Goal: Use online tool/utility: Use online tool/utility

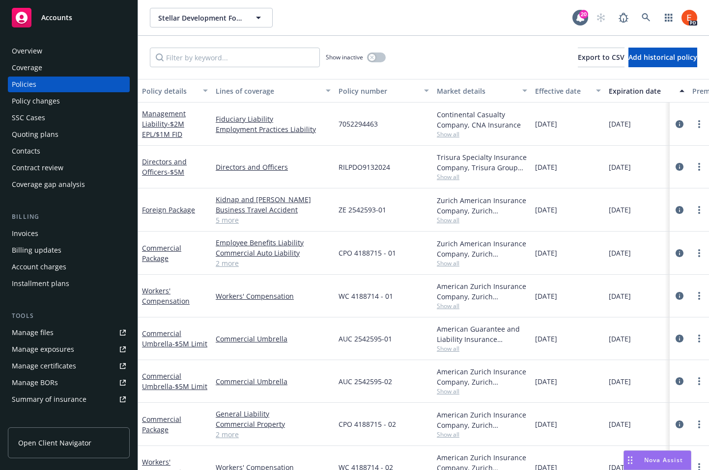
scroll to position [2319, 0]
click at [648, 19] on icon at bounding box center [645, 17] width 9 height 9
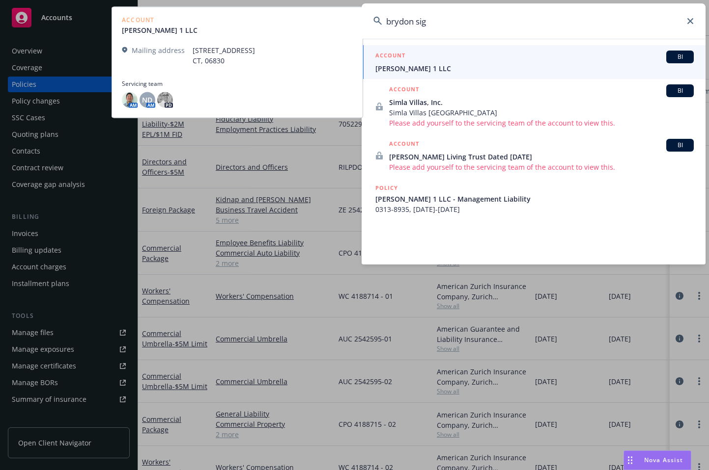
type input "brydon sig"
click at [502, 60] on div "ACCOUNT BI" at bounding box center [534, 57] width 318 height 13
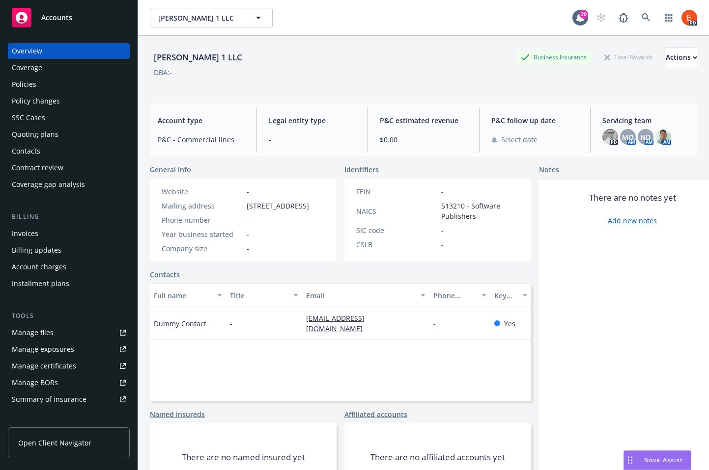
click at [657, 462] on span "Nova Assist" at bounding box center [663, 460] width 39 height 8
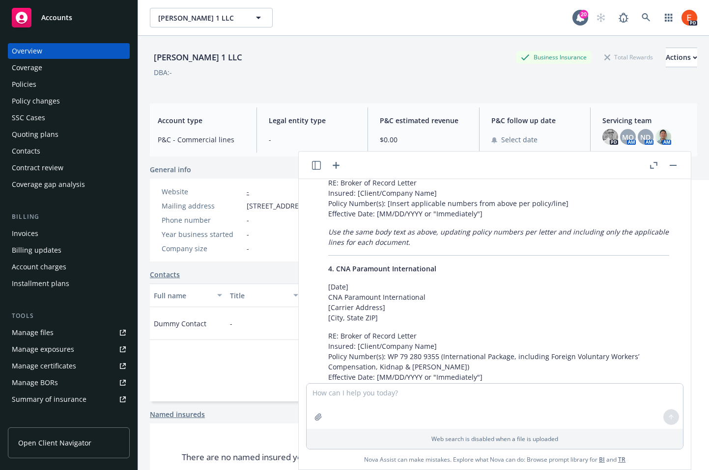
scroll to position [1957, 0]
click at [654, 166] on icon "button" at bounding box center [653, 165] width 7 height 7
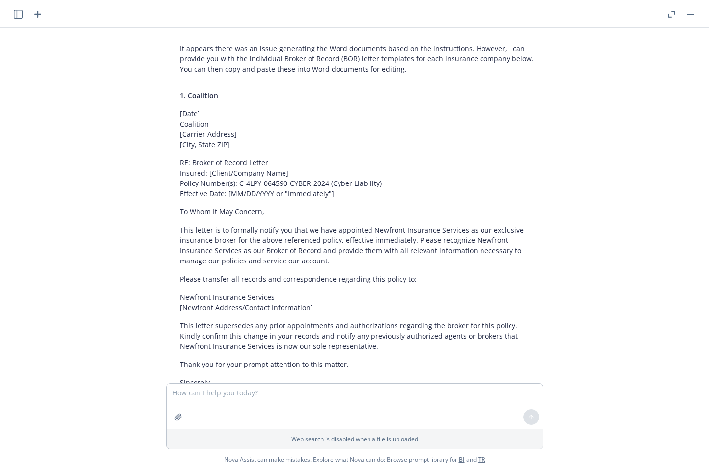
scroll to position [1213, 0]
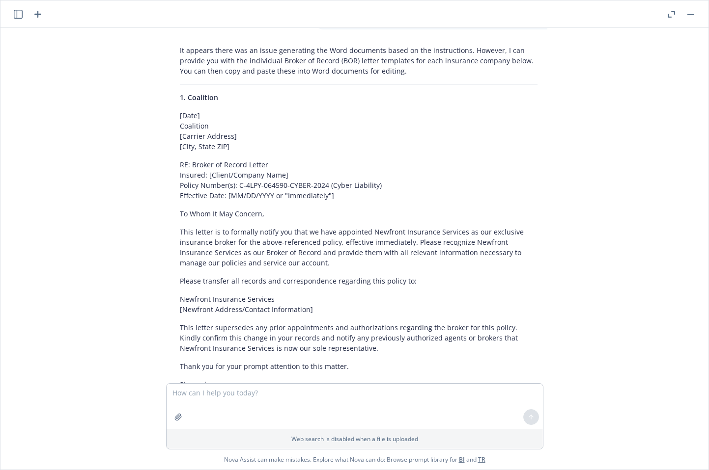
click at [262, 110] on p "[Date] Coalition [Carrier Address] [City, State ZIP]" at bounding box center [358, 130] width 357 height 41
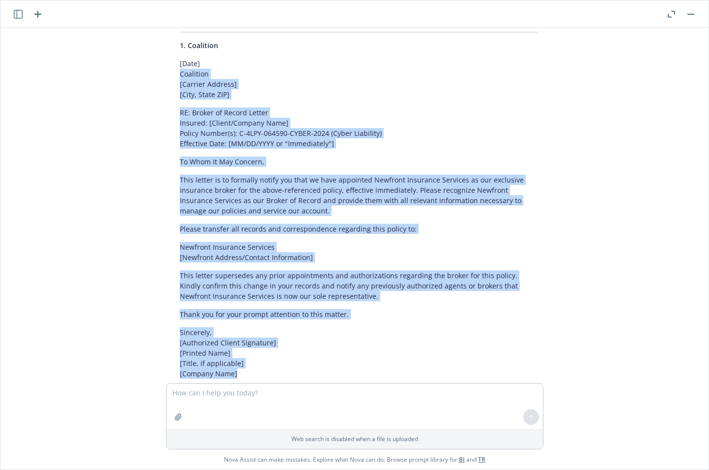
scroll to position [1271, 0]
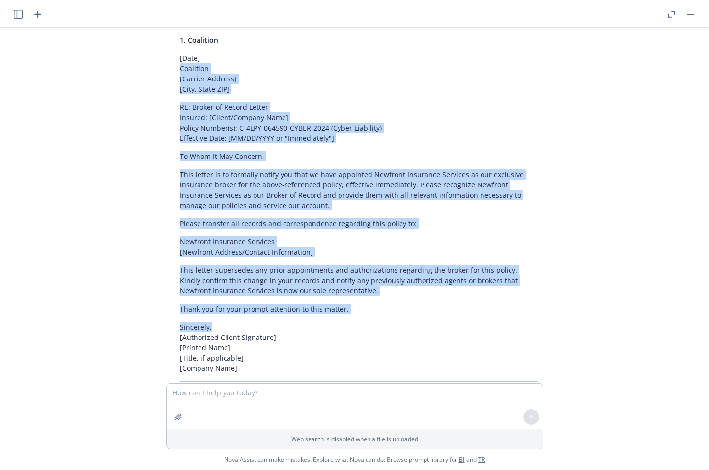
drag, startPoint x: 175, startPoint y: 106, endPoint x: 313, endPoint y: 311, distance: 247.3
click at [269, 265] on p "This letter supersedes any prior appointments and authorizations regarding the …" at bounding box center [358, 280] width 357 height 31
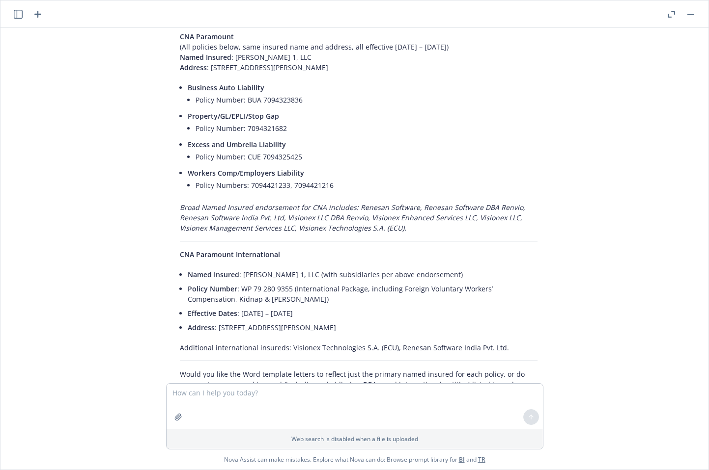
scroll to position [2602, 0]
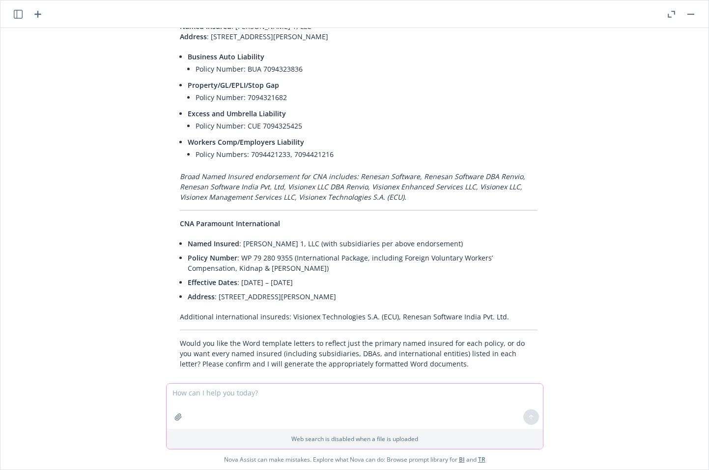
click at [271, 399] on textarea at bounding box center [354, 406] width 376 height 45
click at [256, 394] on textarea "Create BOR letter headers using the information sourced above and from the docs" at bounding box center [354, 406] width 376 height 45
type textarea "Create BOR letter headers for each carrier using the information sourced above …"
click at [529, 414] on icon at bounding box center [530, 417] width 7 height 7
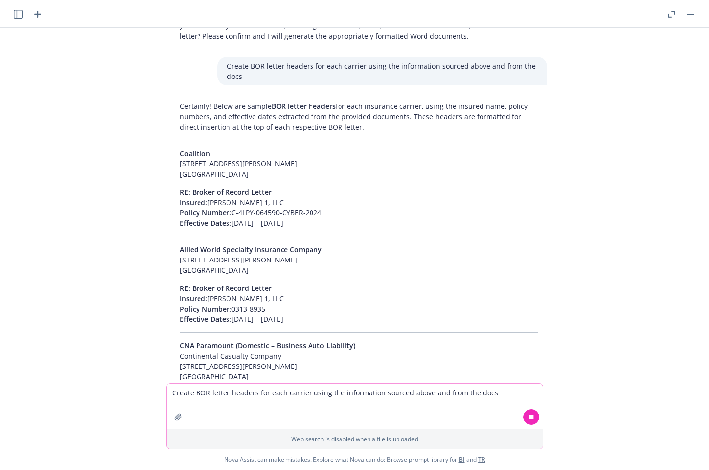
scroll to position [2950, 0]
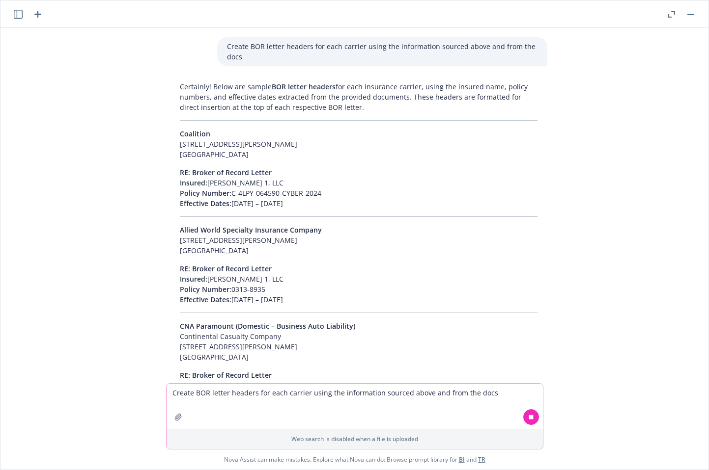
click at [204, 129] on span "Coalition" at bounding box center [195, 133] width 30 height 9
drag, startPoint x: 175, startPoint y: 112, endPoint x: 315, endPoint y: 181, distance: 155.9
click at [315, 181] on div "Certainly! Below are sample BOR letter headers for each insurance carrier, usin…" at bounding box center [358, 430] width 377 height 705
copy div "Coalition [STREET_ADDRESS][PERSON_NAME] RE: Broker of Record Letter Insured: [P…"
click at [368, 185] on p "RE: Broker of Record Letter Insured: [PERSON_NAME] 1, LLC Policy Number: C-4LPY…" at bounding box center [358, 187] width 357 height 41
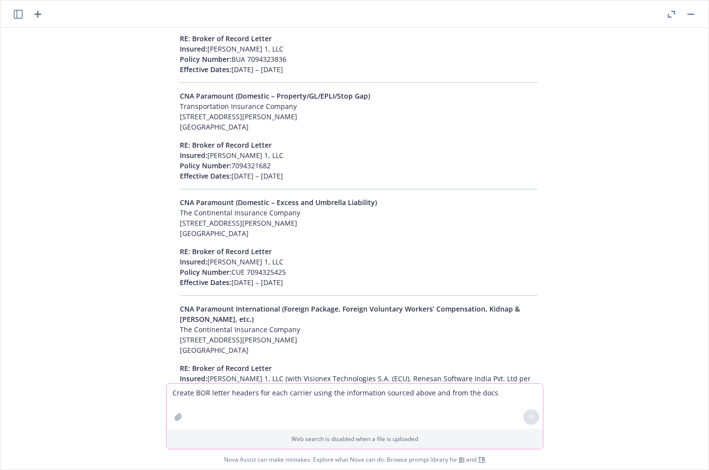
scroll to position [3359, 0]
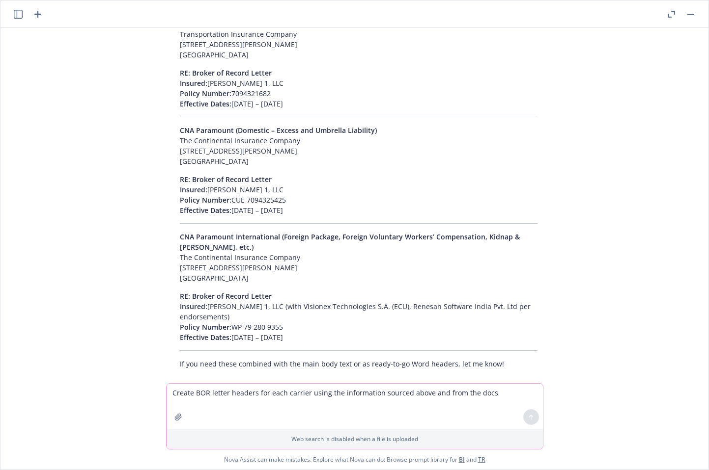
click at [242, 394] on textarea "Create BOR letter headers for each carrier using the information sourced above …" at bounding box center [354, 406] width 376 height 45
type textarea "Combine the CNA"
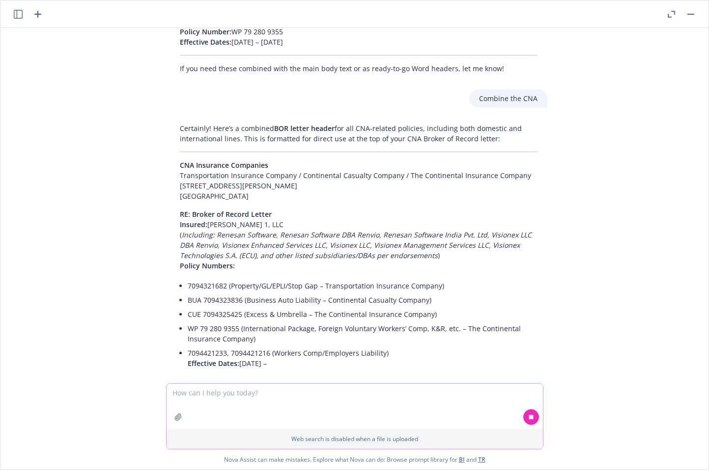
scroll to position [3656, 0]
type textarea "P"
type textarea "Create a word doc for the CNA BOR"
click at [523, 418] on button at bounding box center [531, 417] width 16 height 16
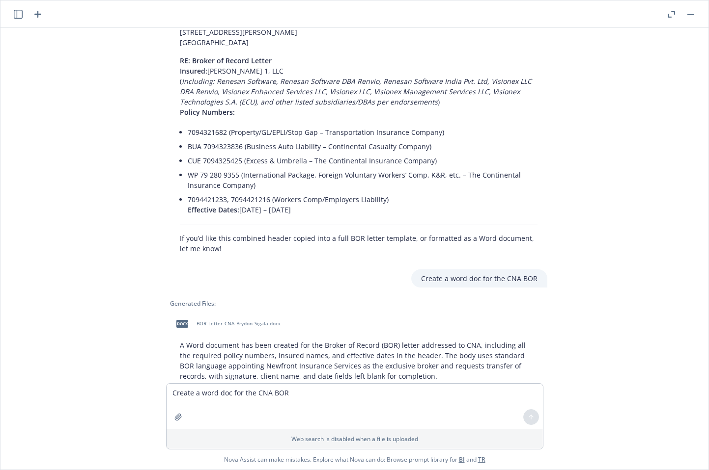
scroll to position [3849, 0]
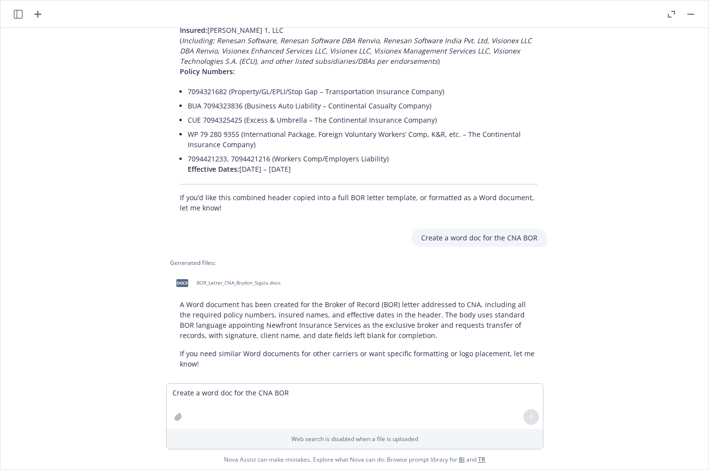
click at [218, 280] on span "BOR_Letter_CNA_Brydon_Sigala.docx" at bounding box center [238, 283] width 84 height 6
click at [224, 393] on textarea "Create a word doc for the CNA BOR" at bounding box center [354, 406] width 376 height 45
type textarea "Create a word doc for the Coalition BOR. Replace "Newfront Insurance Services" …"
click at [529, 412] on button at bounding box center [531, 417] width 16 height 16
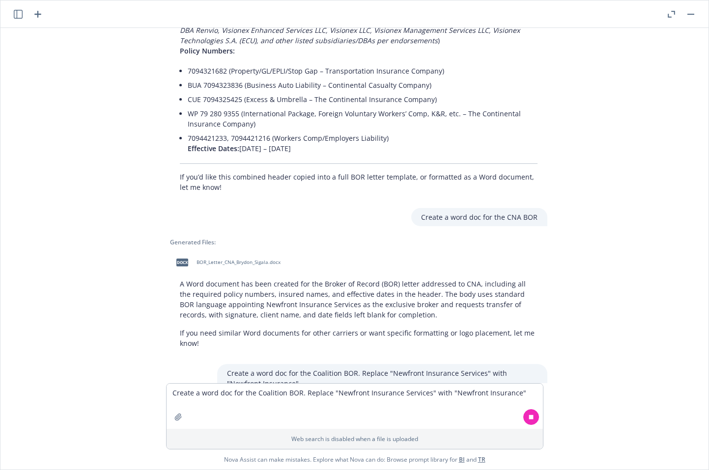
scroll to position [3917, 0]
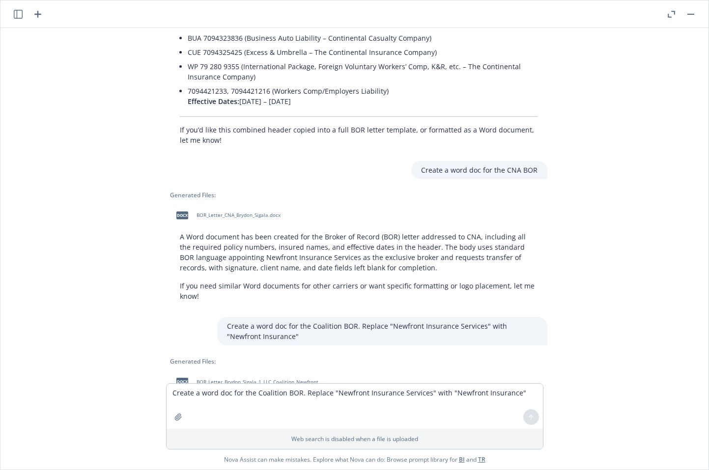
click at [207, 379] on span "BOR_Letter_Brydon_Sigala_1_LLC_Coalition_Newfront.docx" at bounding box center [260, 382] width 129 height 6
click at [207, 370] on div "docx BOR_Letter_Brydon_Sigala_1_LLC_Coalition_Newfront.docx" at bounding box center [358, 382] width 377 height 25
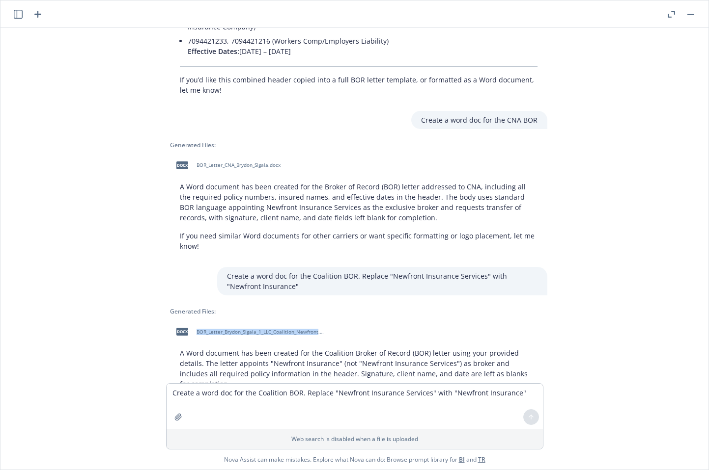
scroll to position [3995, 0]
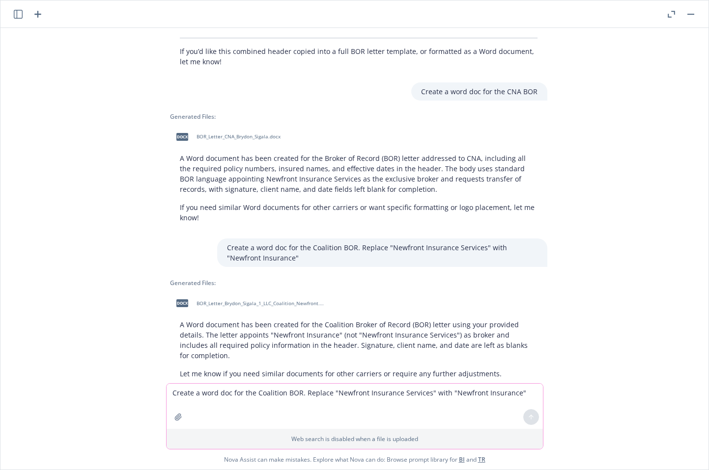
click at [208, 398] on textarea "Create a word doc for the Coalition BOR. Replace "Newfront Insurance Services" …" at bounding box center [354, 406] width 376 height 45
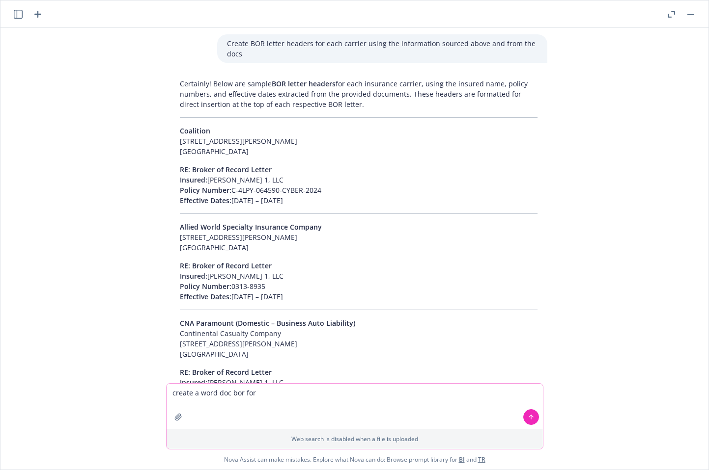
scroll to position [2935, 0]
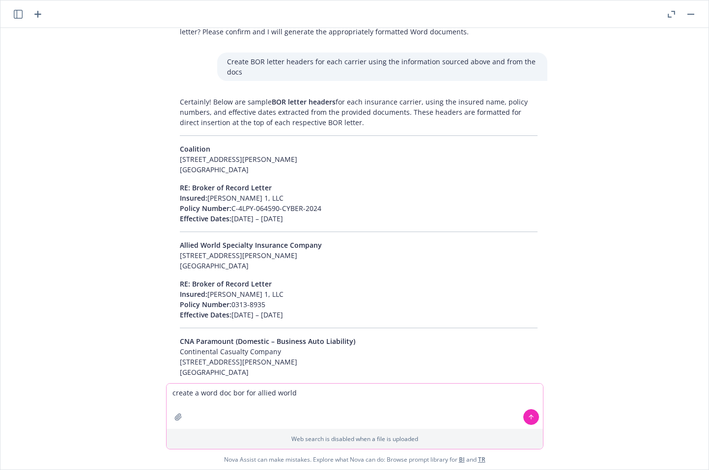
type textarea "create a word doc bor for allied world"
click at [533, 415] on icon at bounding box center [530, 417] width 7 height 7
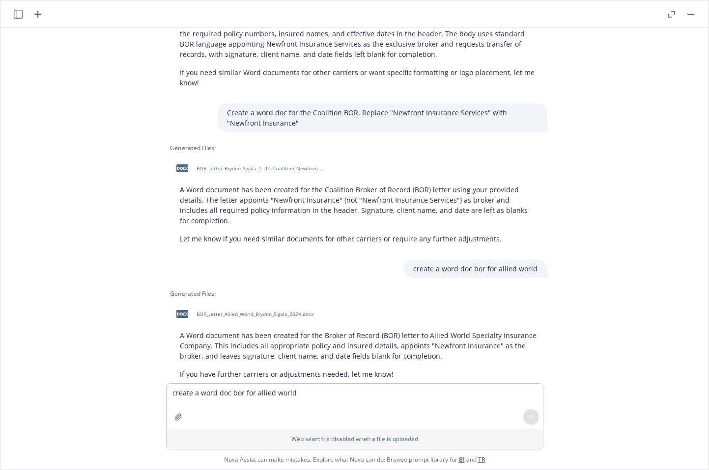
scroll to position [4131, 0]
click at [221, 301] on div "docx BOR_Letter_Allied_World_Brydon_Sigala_2024.docx" at bounding box center [242, 313] width 145 height 25
click at [221, 301] on div "docx BOR_Letter_Allied_World_Brydon_Sigala_2024.docx" at bounding box center [358, 313] width 377 height 25
click at [176, 416] on icon "button" at bounding box center [178, 417] width 6 height 6
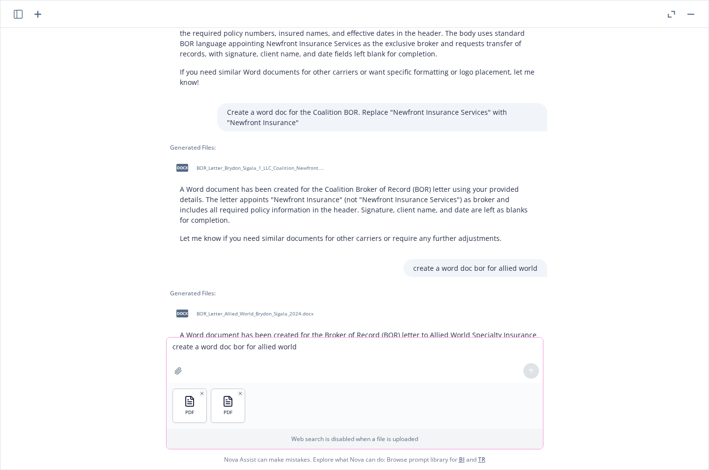
click at [236, 345] on textarea "create a word doc bor for allied world" at bounding box center [354, 360] width 376 height 45
type textarea "v"
type textarea "Create BOR headers for these two policies"
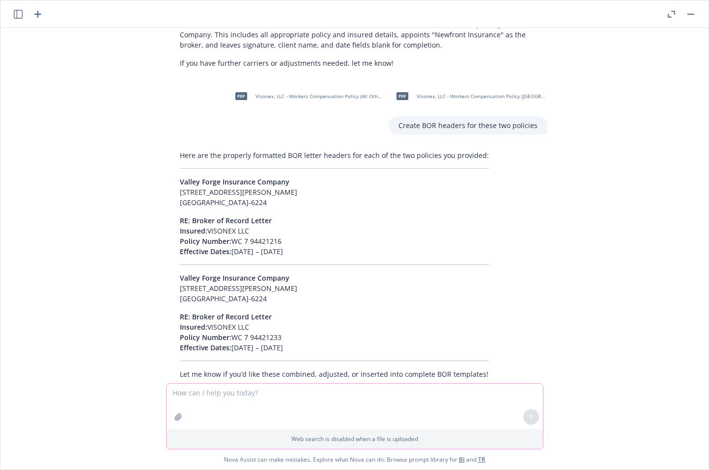
scroll to position [4442, 0]
click at [629, 107] on div "Create a BOR letter Certainly! Here’s a standard template for a Broker of Recor…" at bounding box center [354, 205] width 700 height 355
drag, startPoint x: 281, startPoint y: 208, endPoint x: 229, endPoint y: 208, distance: 52.0
click at [229, 215] on p "RE: Broker of Record Letter Insured: VISONEX LLC Policy Number: WC 7 94421216 E…" at bounding box center [334, 235] width 309 height 41
copy p "WC 7 94421216"
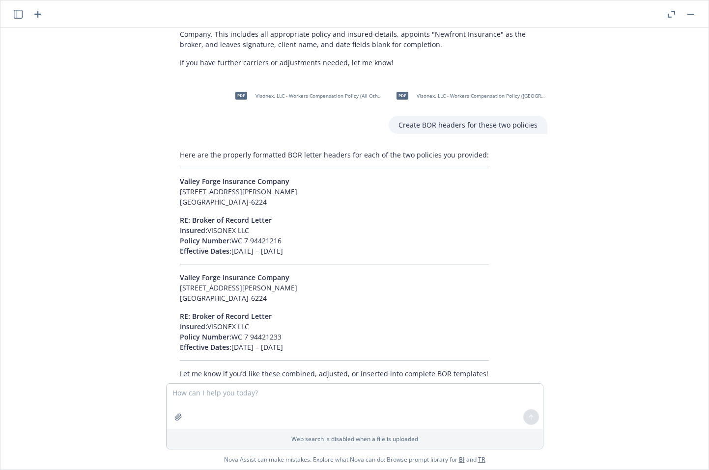
drag, startPoint x: 278, startPoint y: 306, endPoint x: 175, endPoint y: 308, distance: 103.1
click at [180, 311] on p "RE: Broker of Record Letter Insured: VISONEX LLC Policy Number: WC 7 94421233 E…" at bounding box center [334, 331] width 309 height 41
copy p "Policy Number: WC 7 94421233"
click at [286, 311] on p "RE: Broker of Record Letter Insured: VISONEX LLC Policy Number: WC 7 94421233 E…" at bounding box center [334, 331] width 309 height 41
drag, startPoint x: 282, startPoint y: 304, endPoint x: 230, endPoint y: 309, distance: 52.2
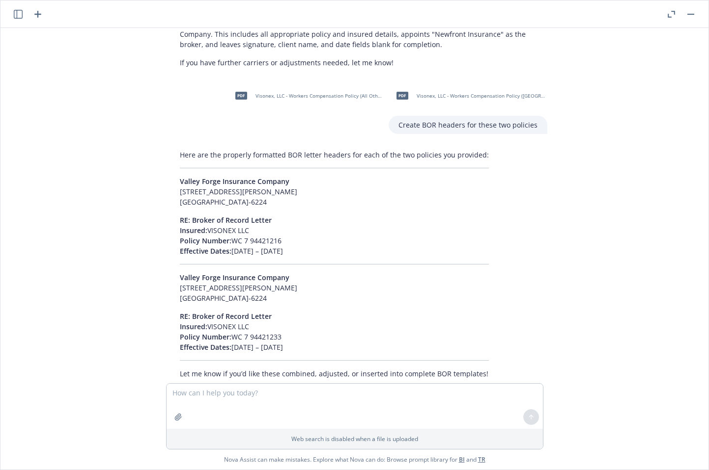
click at [230, 311] on p "RE: Broker of Record Letter Insured: VISONEX LLC Policy Number: WC 7 94421233 E…" at bounding box center [334, 331] width 309 height 41
copy p "WC 7 94421233"
